Goal: Information Seeking & Learning: Learn about a topic

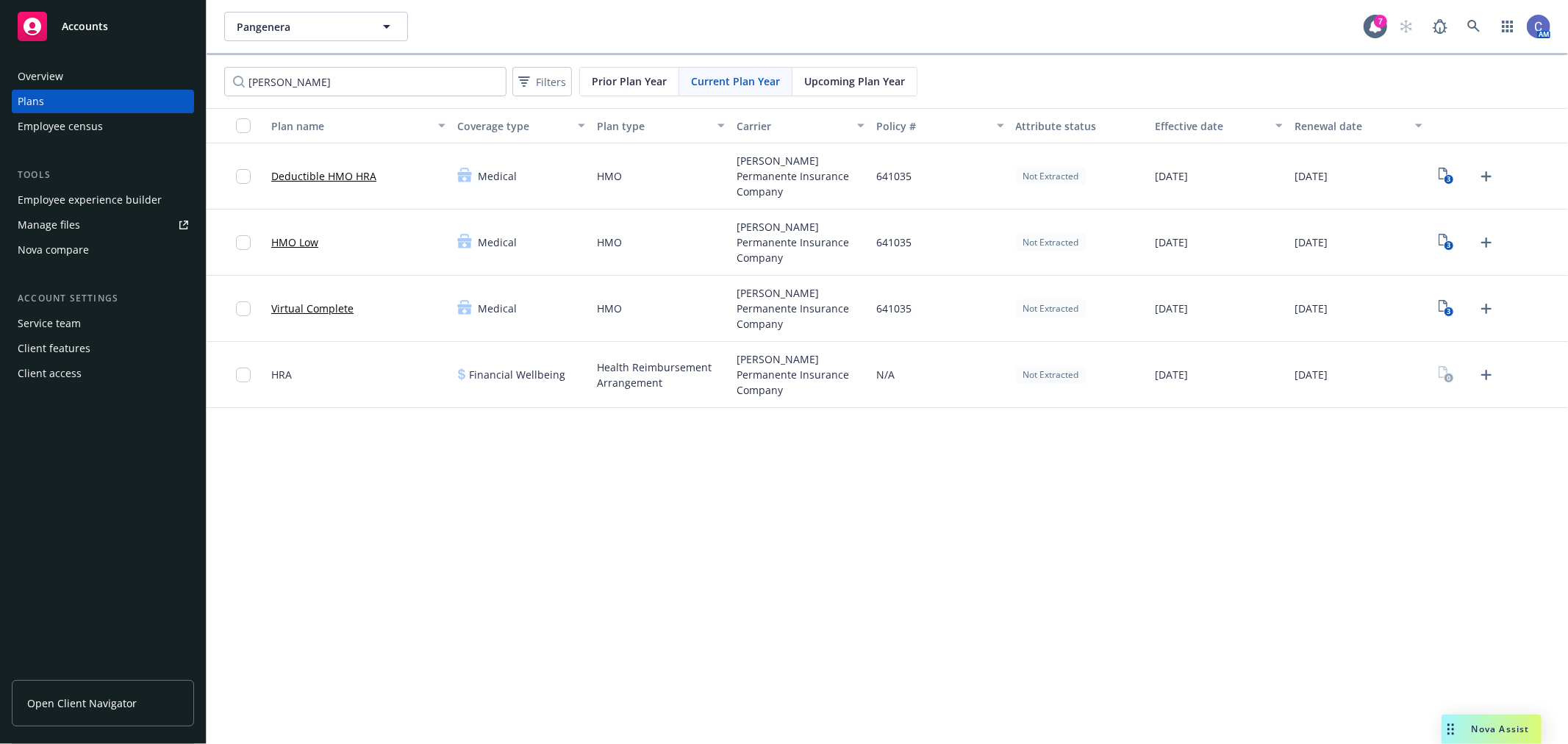
click at [876, 87] on span "Upcoming Plan Year" at bounding box center [854, 81] width 101 height 16
click at [331, 177] on link "Deductible HMO HRA" at bounding box center [324, 176] width 105 height 16
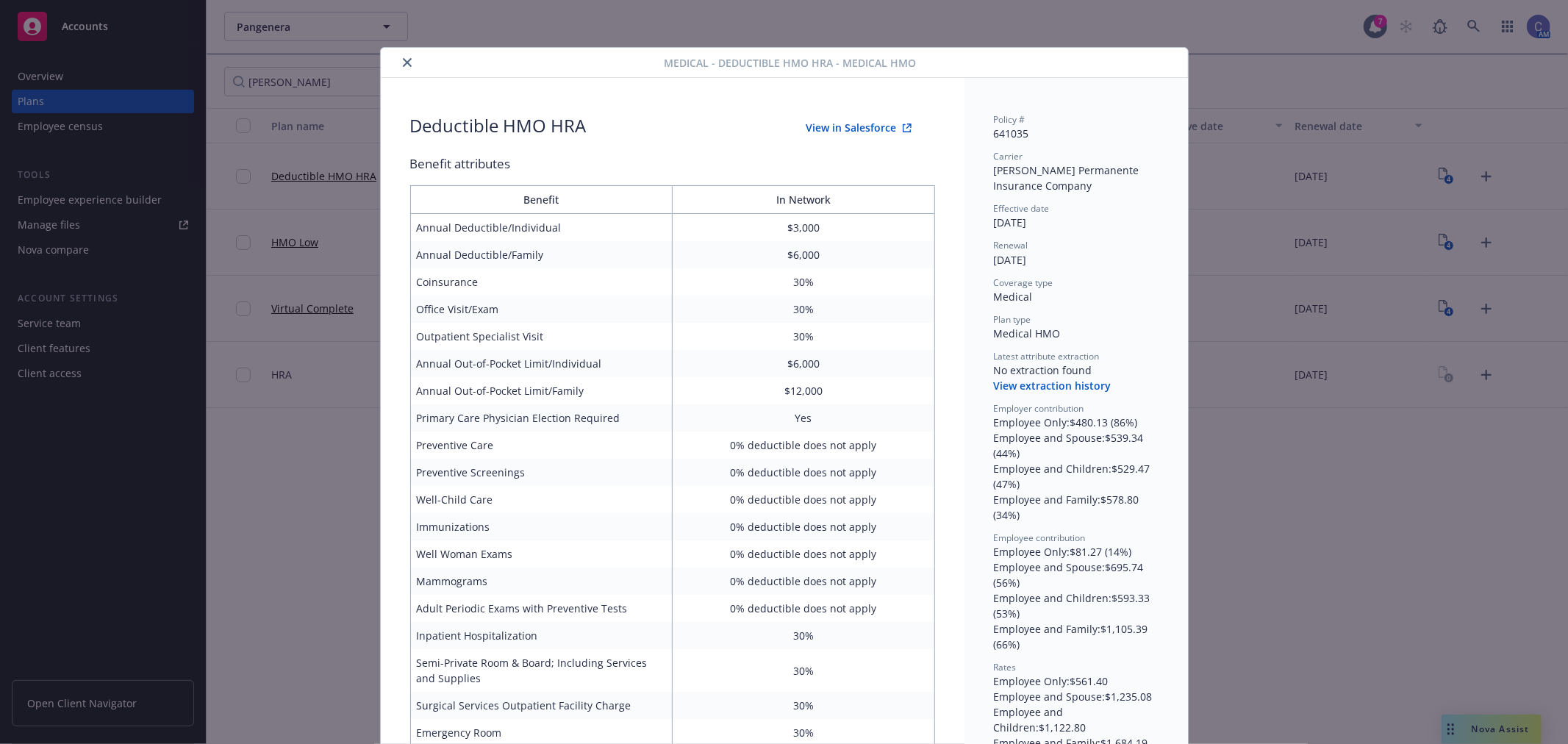
click at [386, 60] on div at bounding box center [525, 62] width 278 height 18
click at [399, 60] on button "close" at bounding box center [408, 62] width 18 height 18
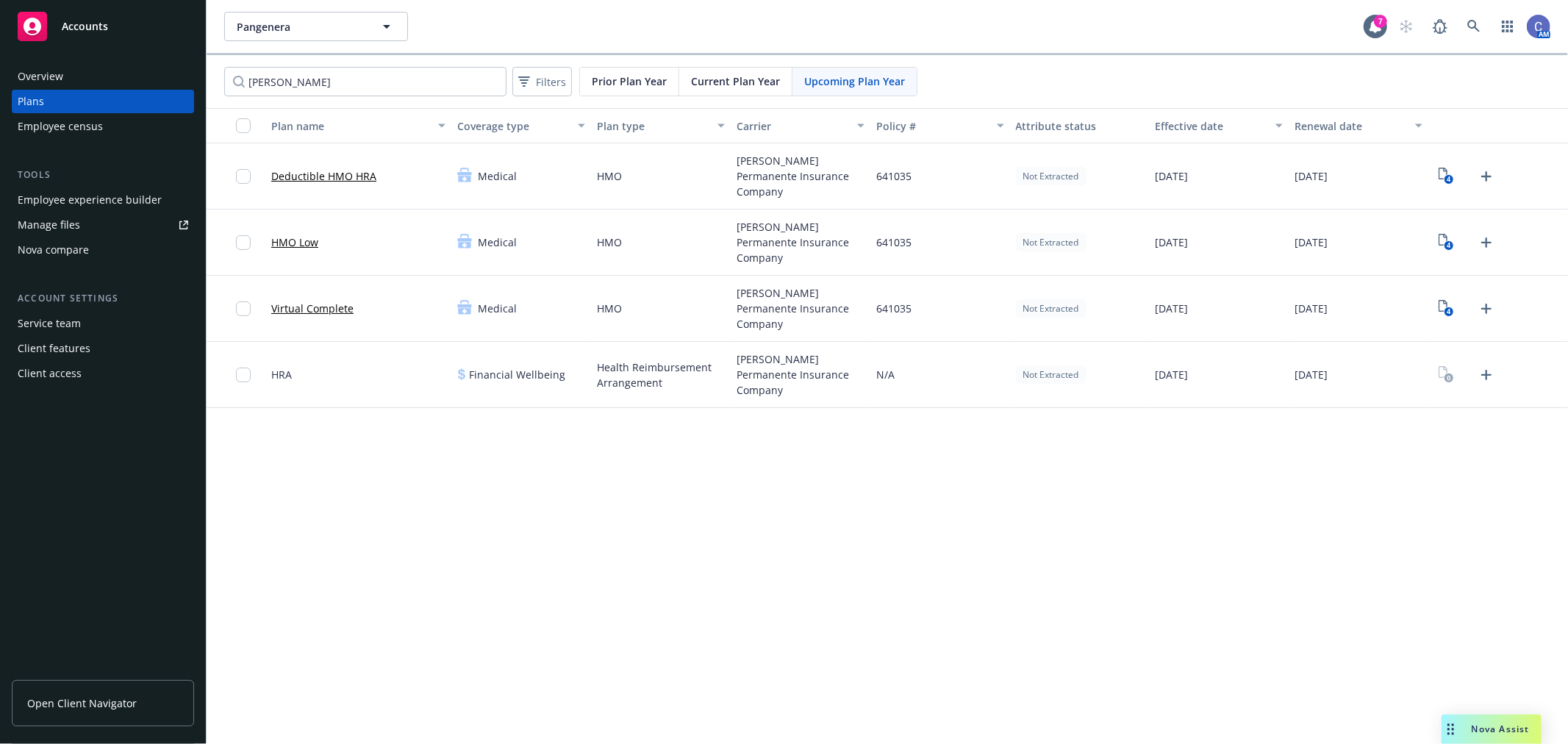
click at [557, 509] on div "Pangenera Pangenera 7 AM [PERSON_NAME] Filters Prior Plan Year Current Plan Yea…" at bounding box center [887, 372] width 1361 height 744
